Goal: Navigation & Orientation: Find specific page/section

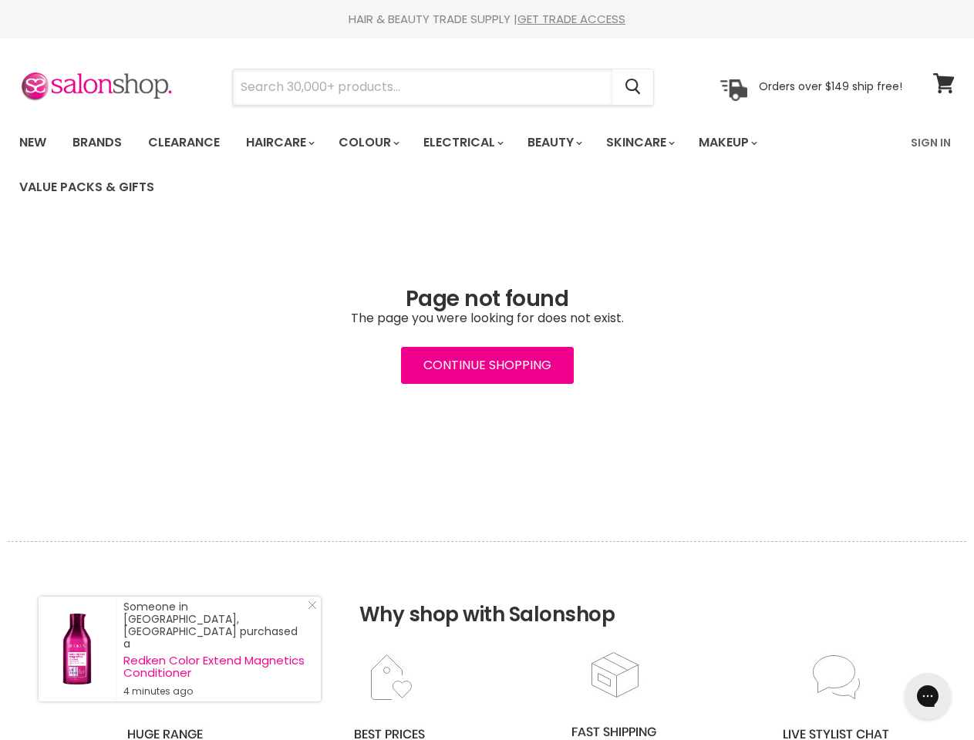
click at [423, 87] on input "Search" at bounding box center [422, 86] width 379 height 35
click at [634, 87] on icon "Search" at bounding box center [632, 87] width 15 height 16
click at [285, 143] on link "Haircare" at bounding box center [278, 142] width 89 height 32
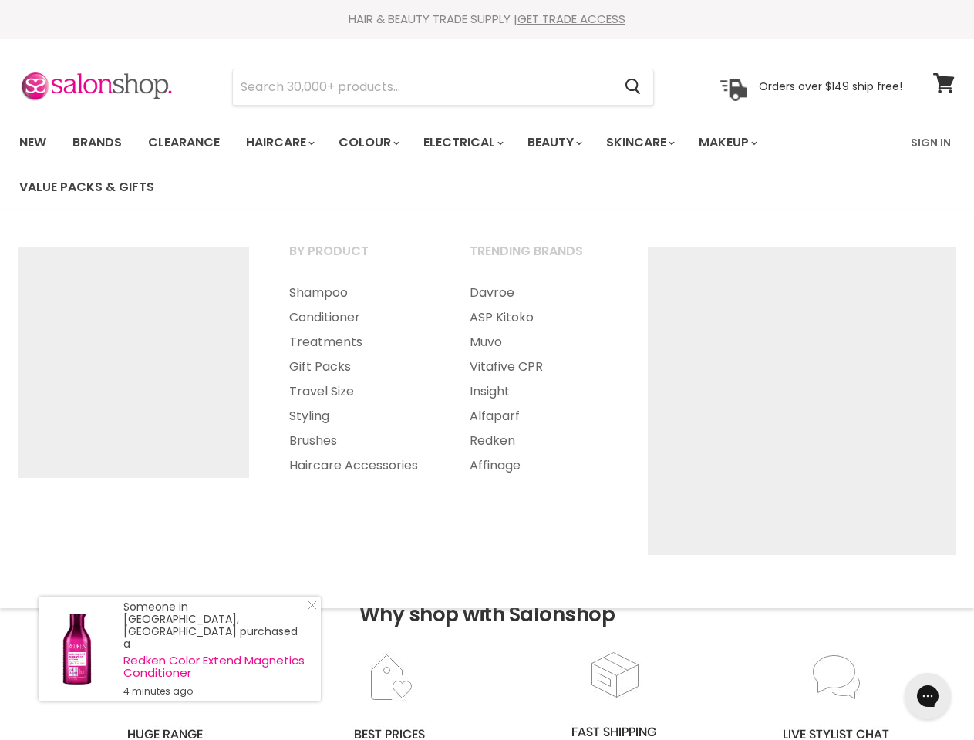
click at [377, 143] on link "Colour" at bounding box center [368, 142] width 82 height 32
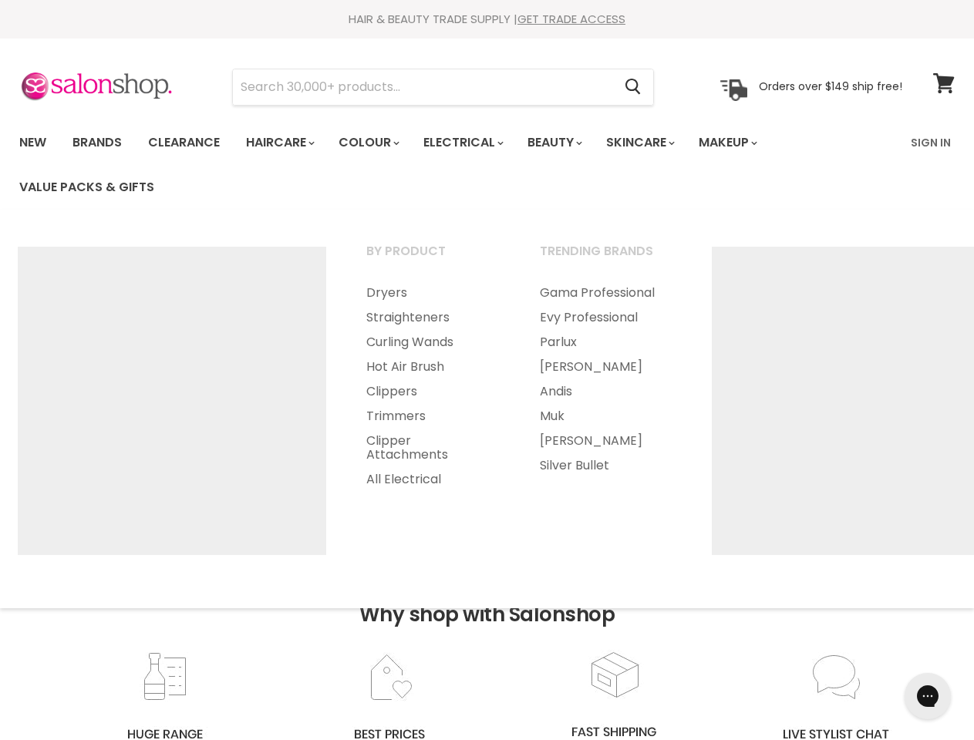
click at [473, 143] on link "Electrical" at bounding box center [462, 142] width 101 height 32
click at [568, 143] on link "Beauty" at bounding box center [554, 142] width 76 height 32
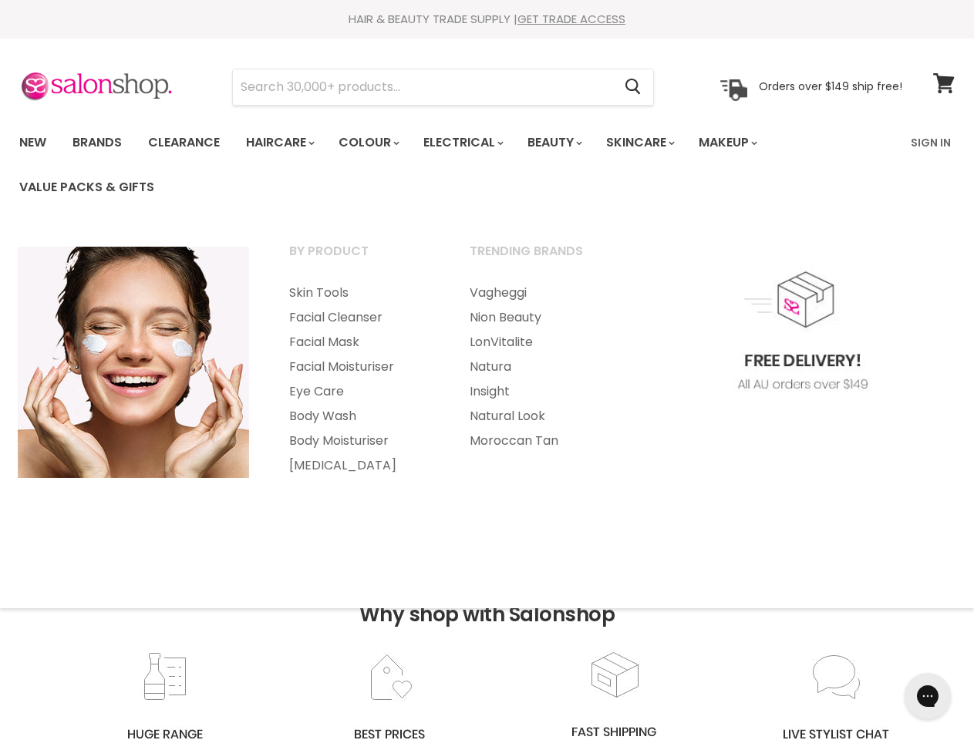
click at [657, 143] on link "Skincare" at bounding box center [639, 142] width 89 height 32
click at [749, 143] on link "Makeup" at bounding box center [726, 142] width 79 height 32
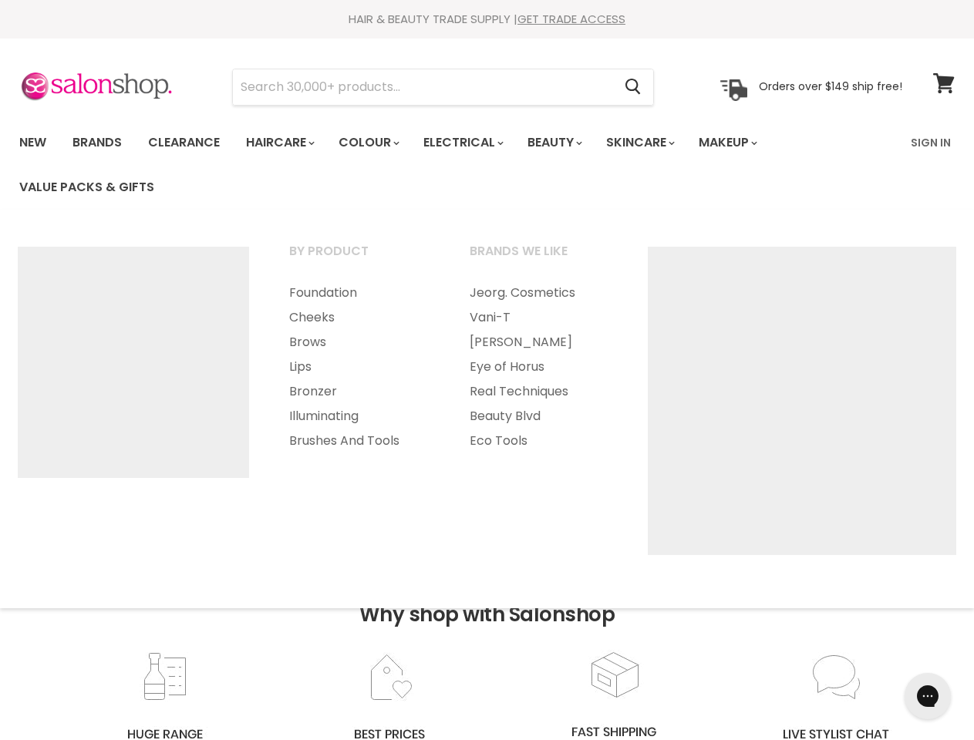
click at [487, 641] on h2 "Why shop with Salonshop" at bounding box center [487, 595] width 959 height 109
